Goal: Task Accomplishment & Management: Use online tool/utility

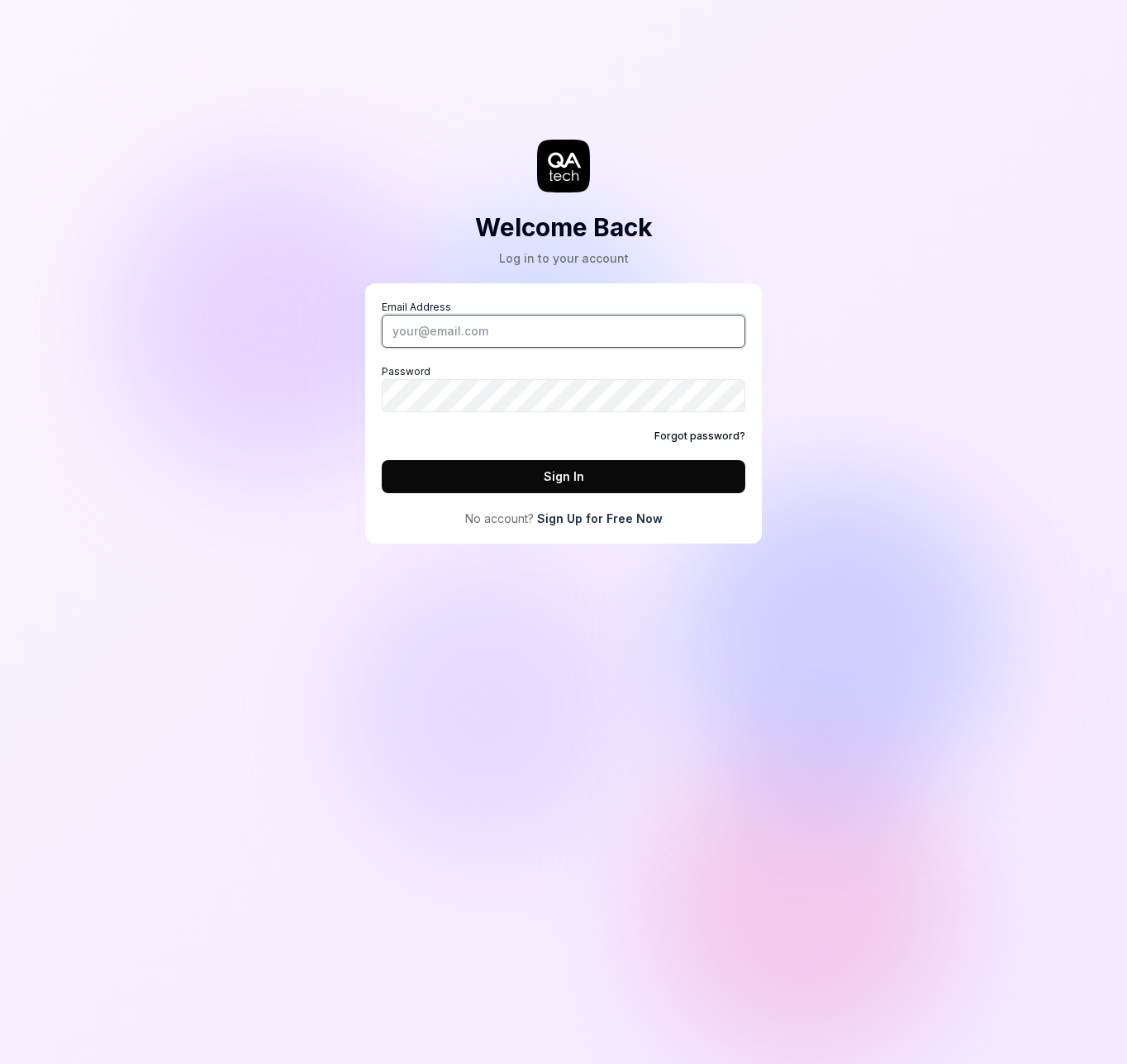
click at [470, 336] on input "Email Address" at bounding box center [564, 331] width 364 height 33
paste input "[EMAIL_ADDRESS][DOMAIN_NAME]"
type input "[EMAIL_ADDRESS][DOMAIN_NAME]"
click at [506, 474] on button "Sign In" at bounding box center [564, 477] width 364 height 33
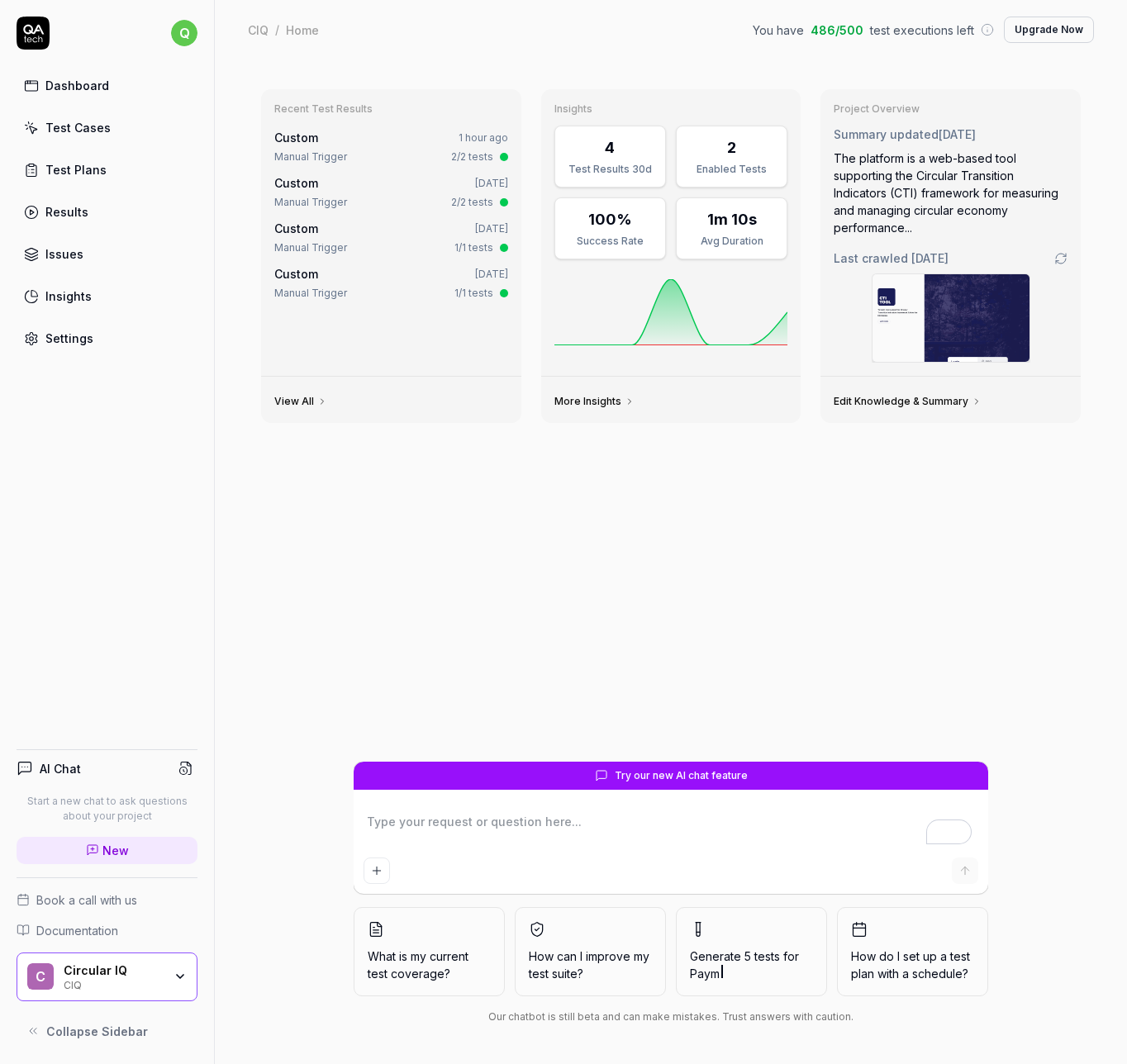
type textarea "*"
